Goal: Task Accomplishment & Management: Manage account settings

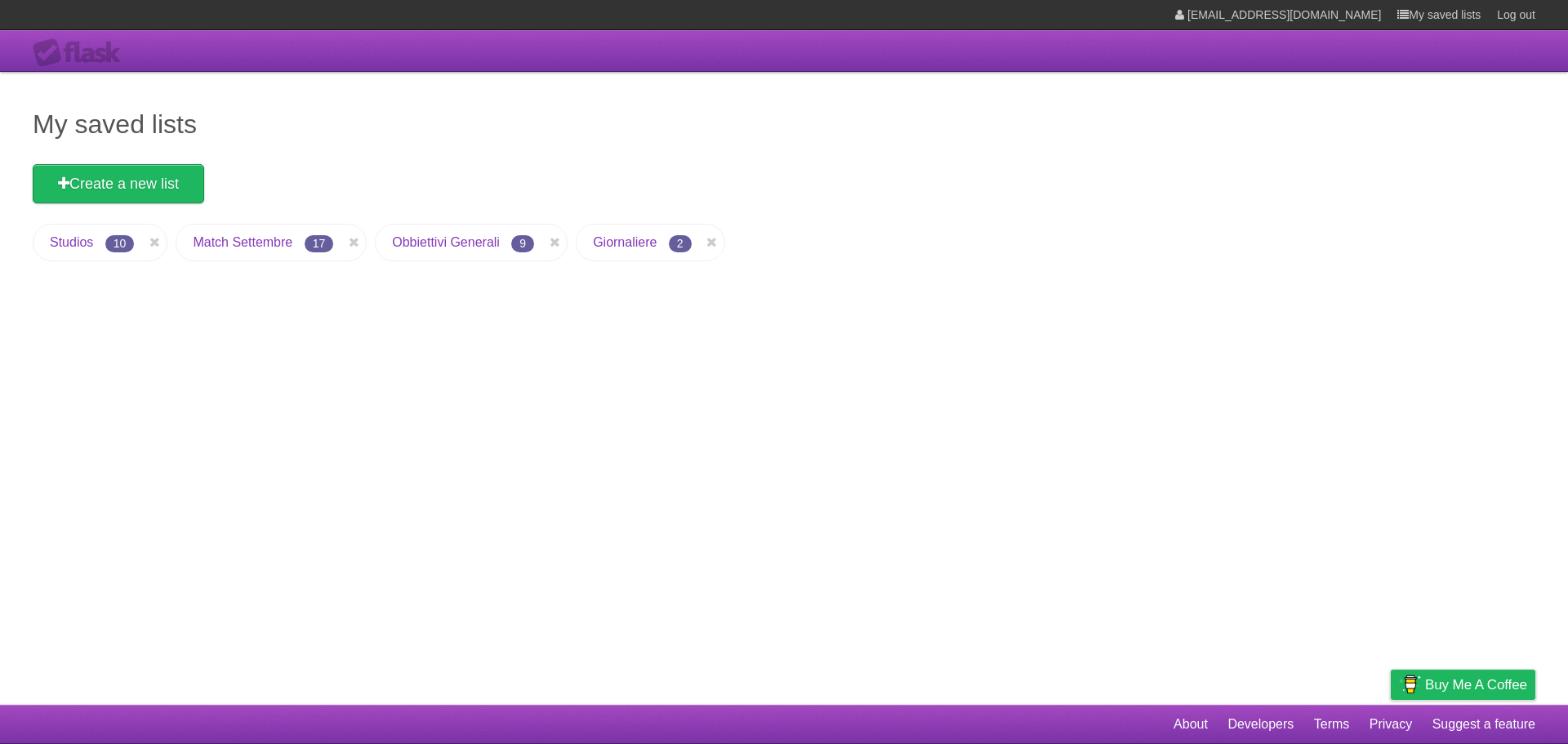
click at [406, 240] on link "Obbiettivi Generali" at bounding box center [446, 242] width 108 height 14
click at [231, 251] on li "Match Settembre 17" at bounding box center [271, 242] width 191 height 37
click at [230, 242] on link "Match Settembre" at bounding box center [242, 242] width 100 height 14
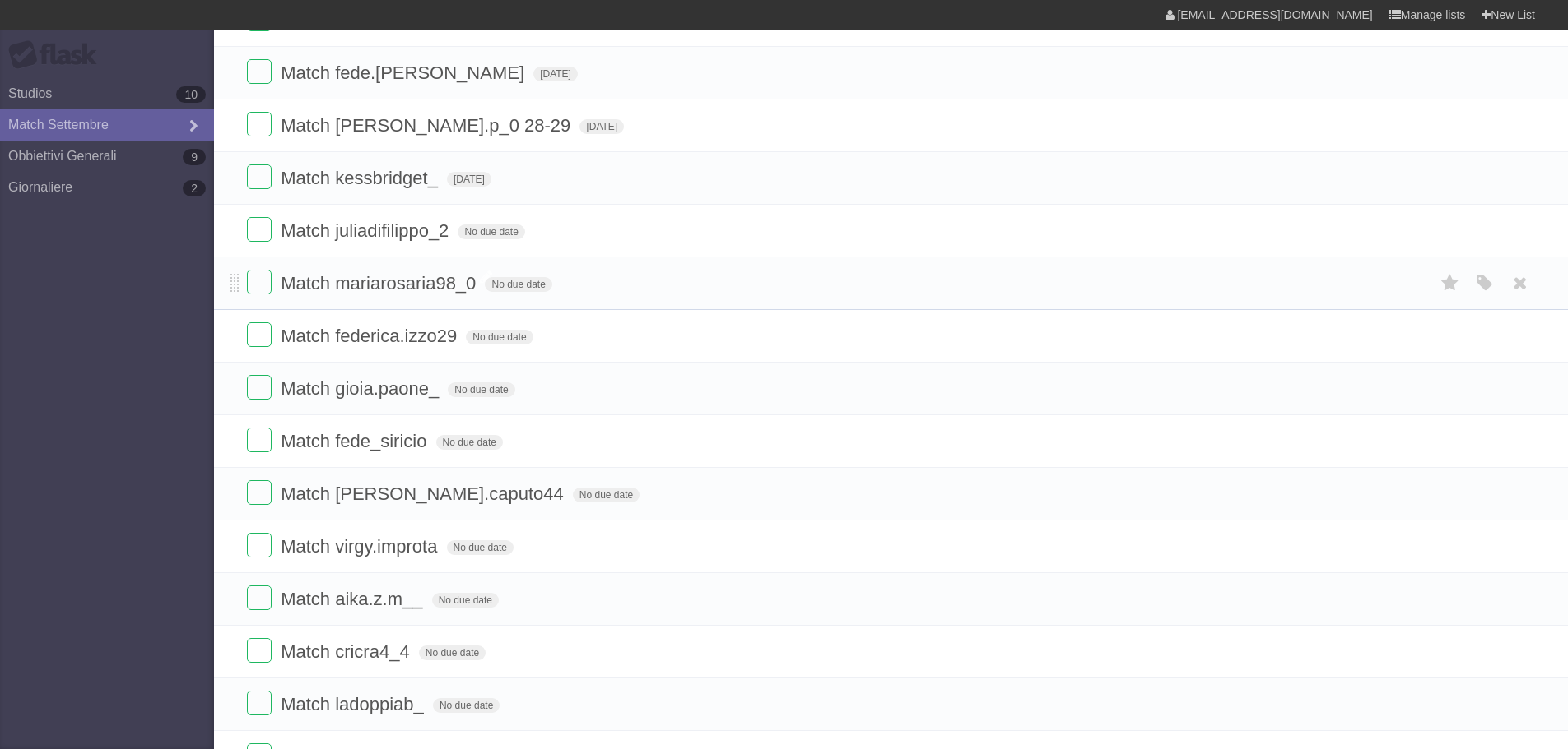
scroll to position [247, 0]
click at [63, 89] on link "Studios 10" at bounding box center [107, 94] width 214 height 31
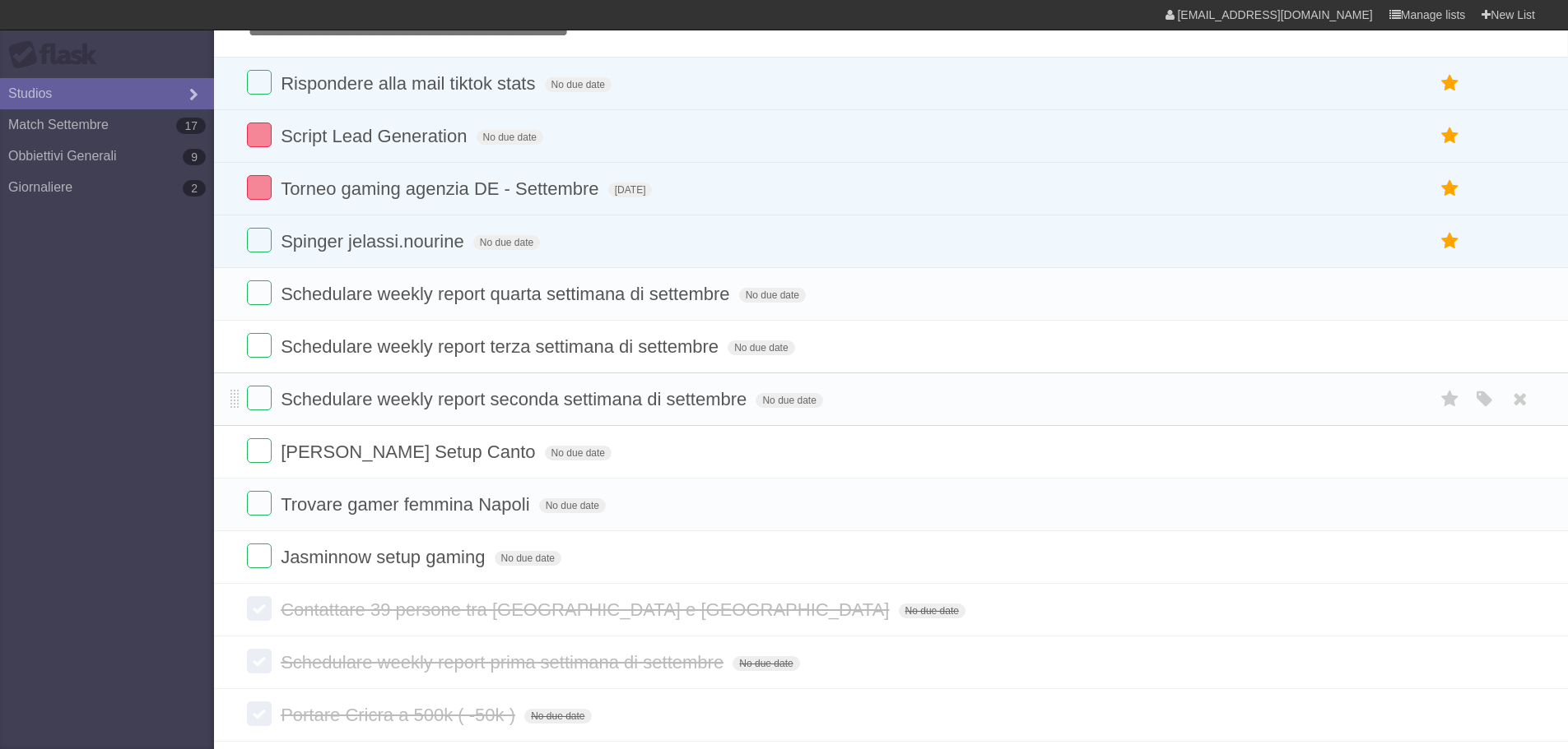
scroll to position [82, 0]
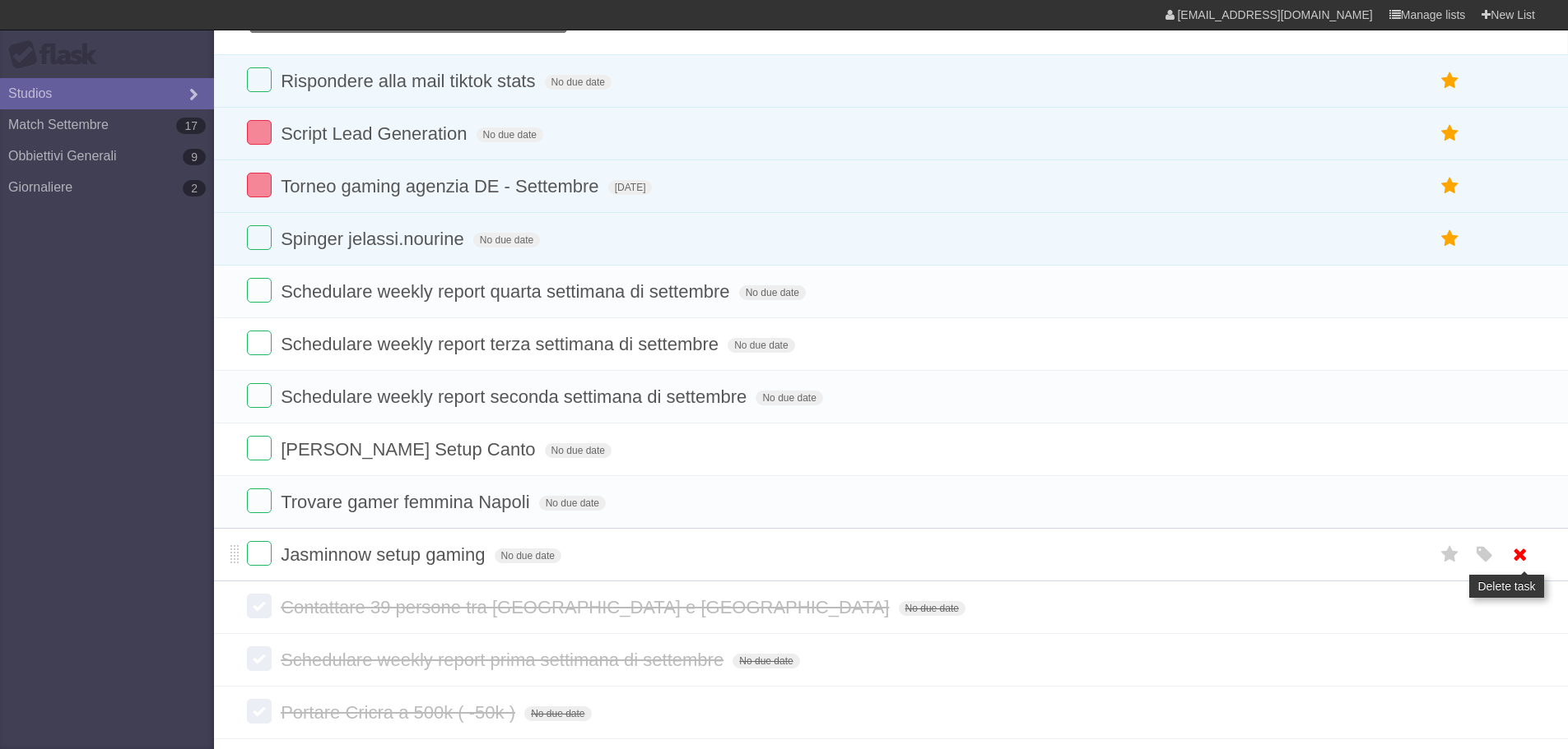
click at [1528, 560] on icon at bounding box center [1520, 555] width 23 height 27
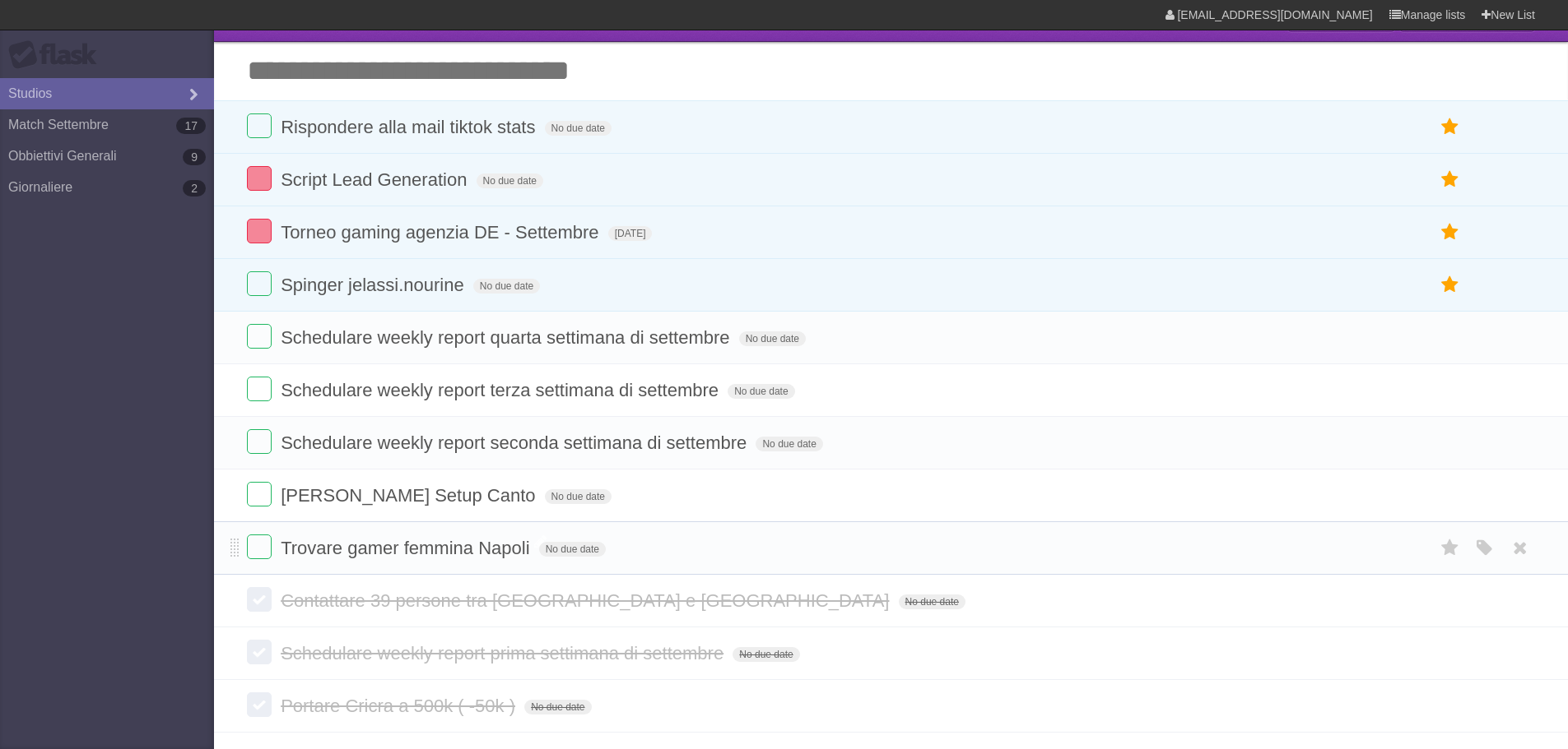
scroll to position [0, 0]
